Goal: Task Accomplishment & Management: Manage account settings

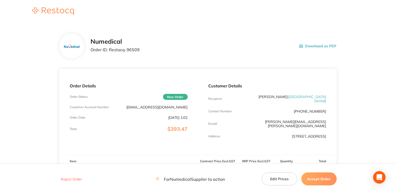
click at [316, 180] on button "Accept Order" at bounding box center [318, 178] width 35 height 13
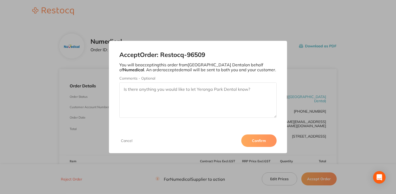
click at [260, 143] on button "Confirm" at bounding box center [258, 140] width 35 height 12
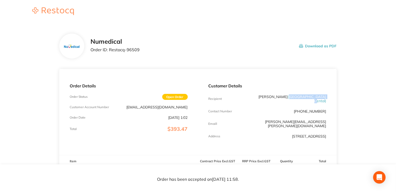
drag, startPoint x: 291, startPoint y: 96, endPoint x: 325, endPoint y: 96, distance: 34.3
click at [325, 96] on span "( [GEOGRAPHIC_DATA] Dental )" at bounding box center [307, 98] width 38 height 9
drag, startPoint x: 325, startPoint y: 96, endPoint x: 315, endPoint y: 98, distance: 10.0
copy span "[GEOGRAPHIC_DATA] Dental"
drag, startPoint x: 109, startPoint y: 50, endPoint x: 149, endPoint y: 51, distance: 39.6
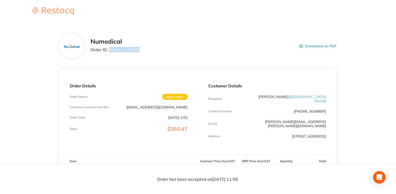
click at [149, 51] on div "Numedical Order ID: Restocq- 96509 Download as PDF" at bounding box center [213, 46] width 246 height 16
drag, startPoint x: 149, startPoint y: 51, endPoint x: 128, endPoint y: 49, distance: 20.7
copy p "Restocq- 96509"
click at [325, 45] on button "Download as PDF" at bounding box center [318, 46] width 38 height 16
copy p "Restocq- 96509"
